Goal: Check status: Check status

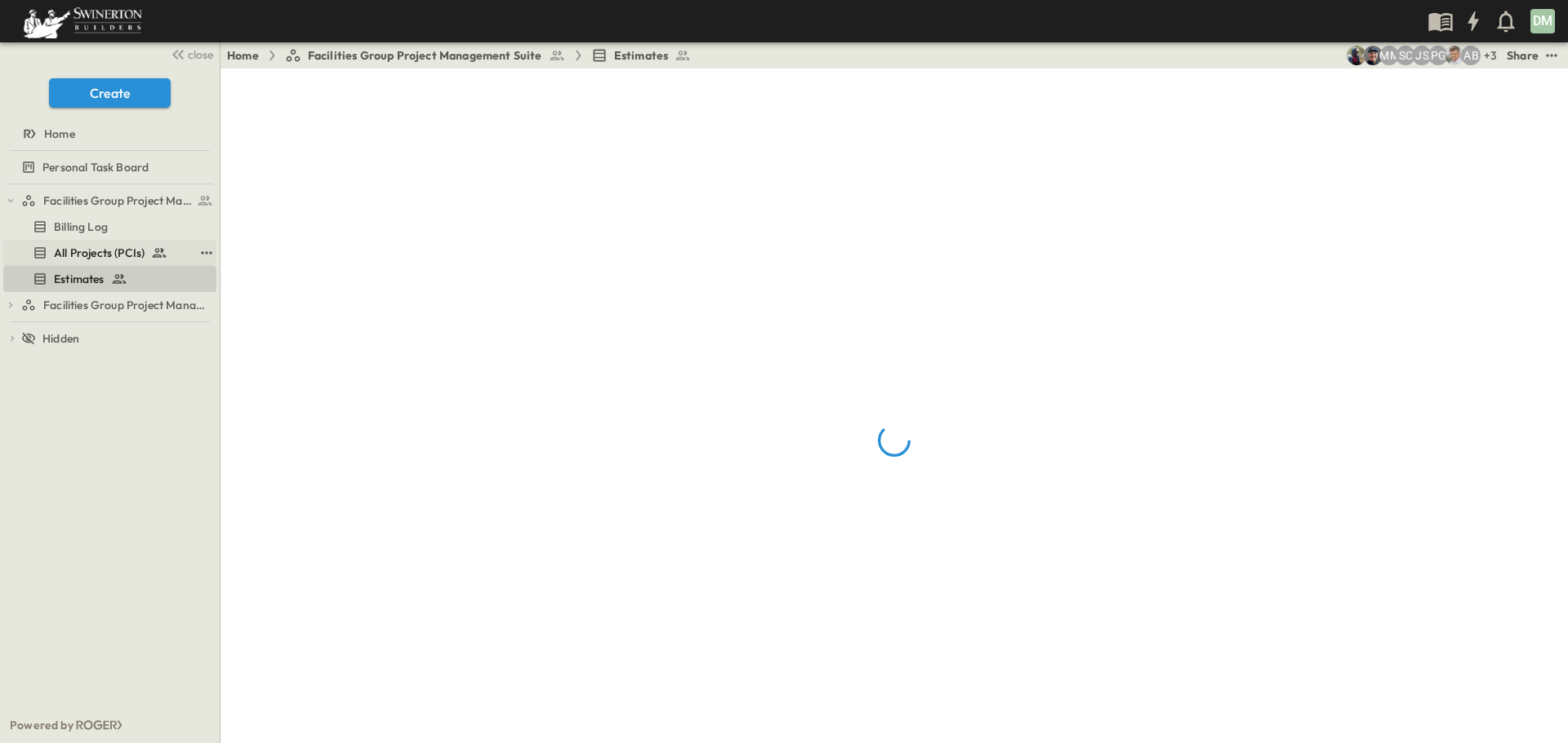
click at [114, 252] on span "All Projects (PCIs)" at bounding box center [99, 253] width 90 height 17
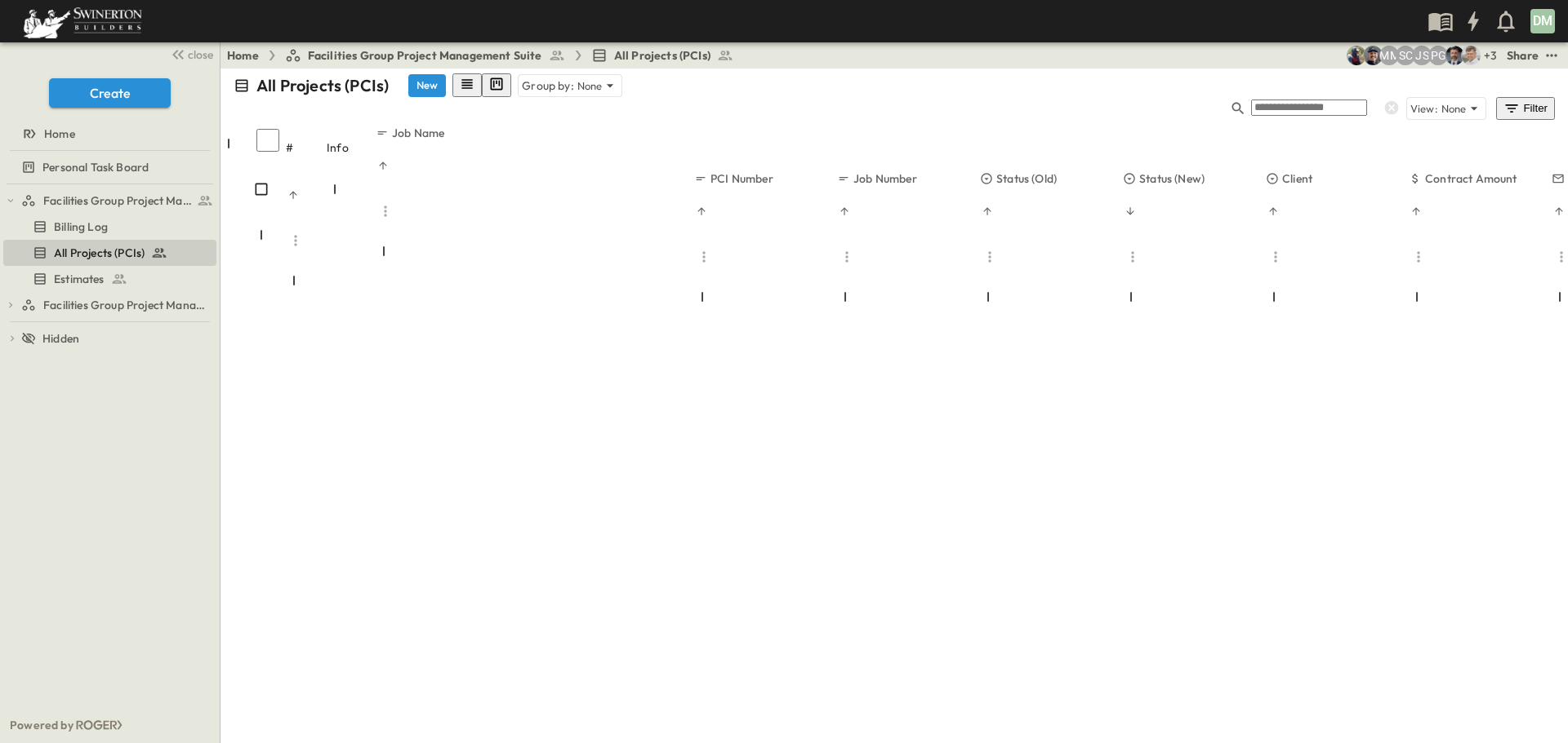
scroll to position [1632, 0]
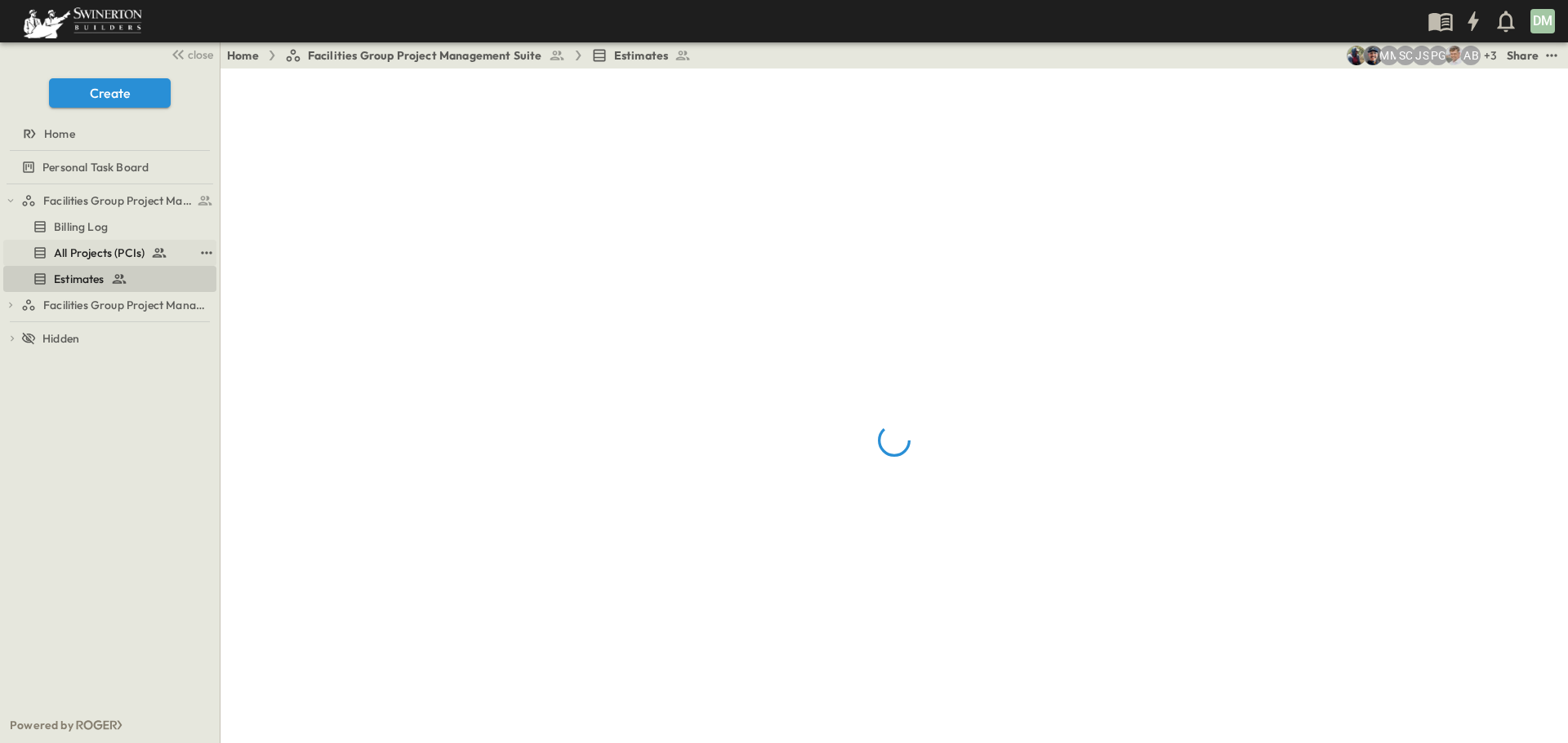
click at [149, 251] on div "All Projects (PCIs)" at bounding box center [113, 253] width 161 height 17
